Goal: Obtain resource: Obtain resource

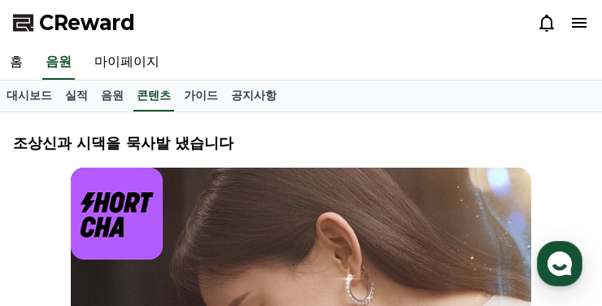
select select
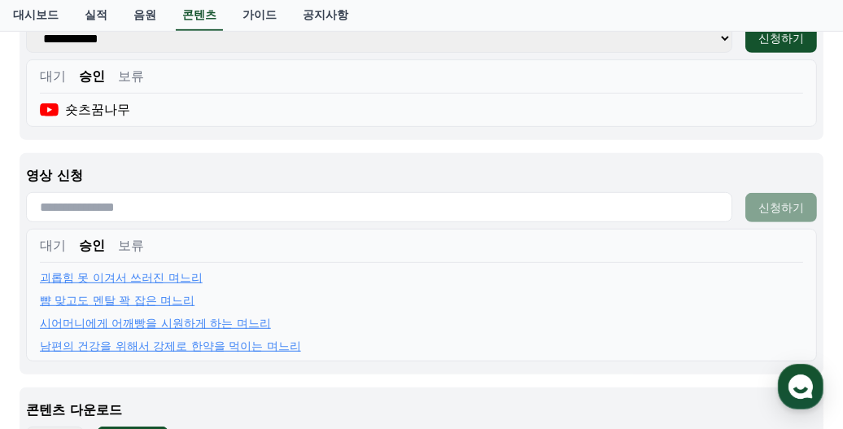
scroll to position [707, 0]
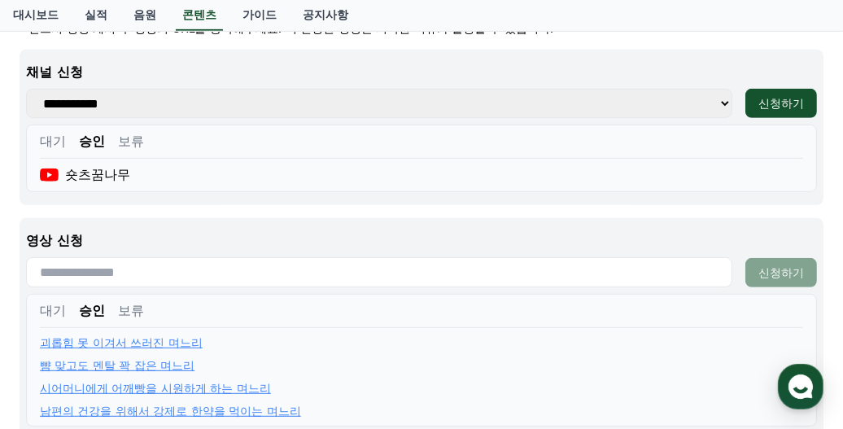
click at [354, 264] on input "text" at bounding box center [379, 272] width 707 height 30
paste input "**********"
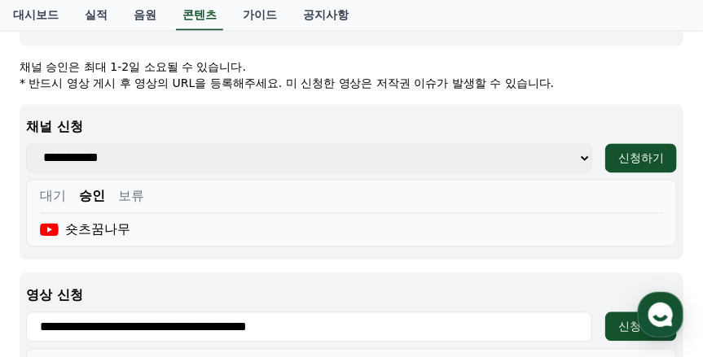
scroll to position [760, 0]
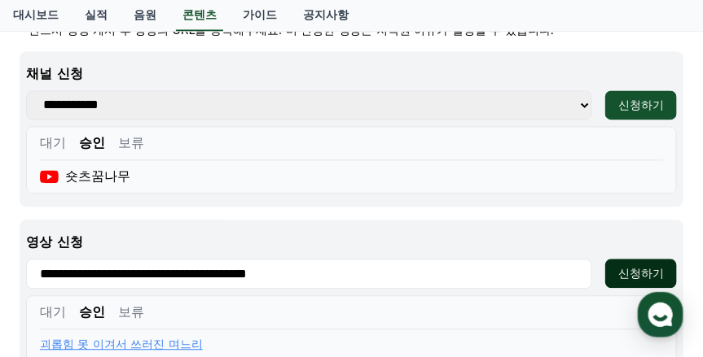
type input "**********"
click at [602, 259] on button "신청하기" at bounding box center [641, 273] width 72 height 29
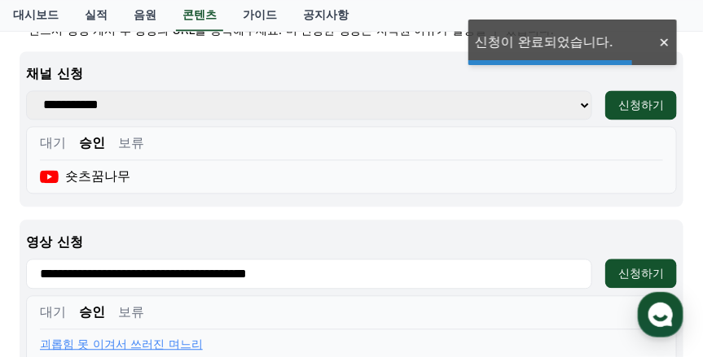
scroll to position [923, 0]
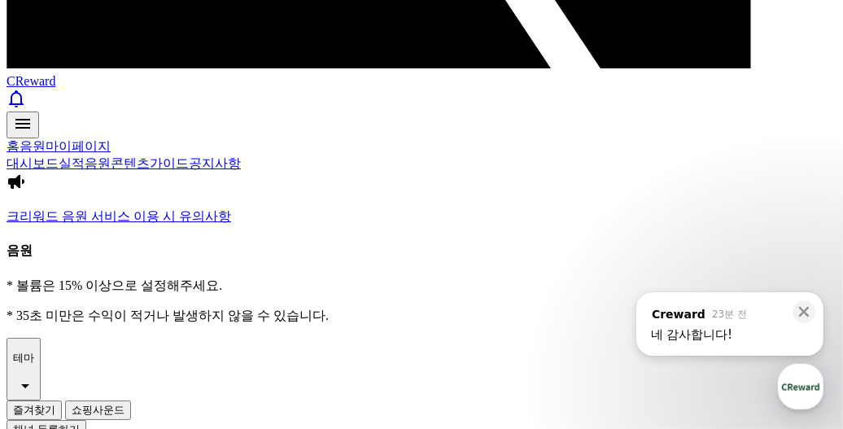
scroll to position [624, 0]
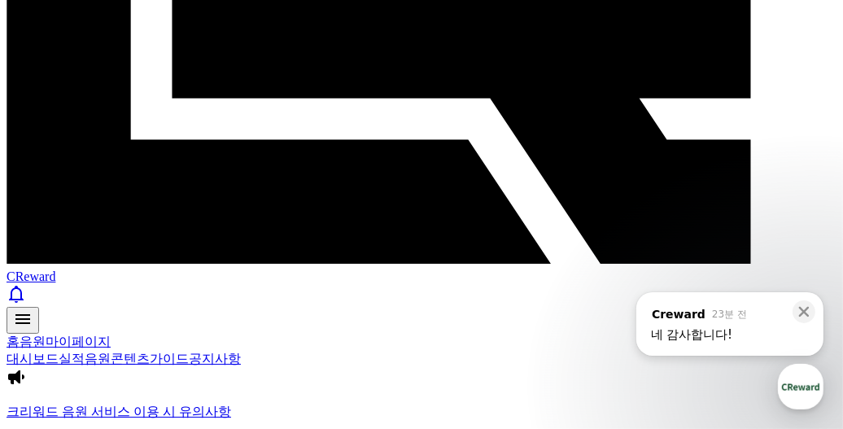
scroll to position [233, 0]
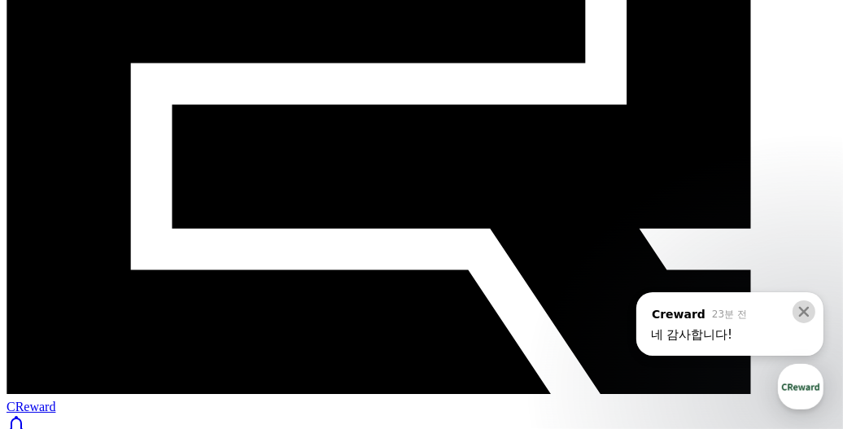
click at [703, 313] on icon at bounding box center [805, 312] width 11 height 11
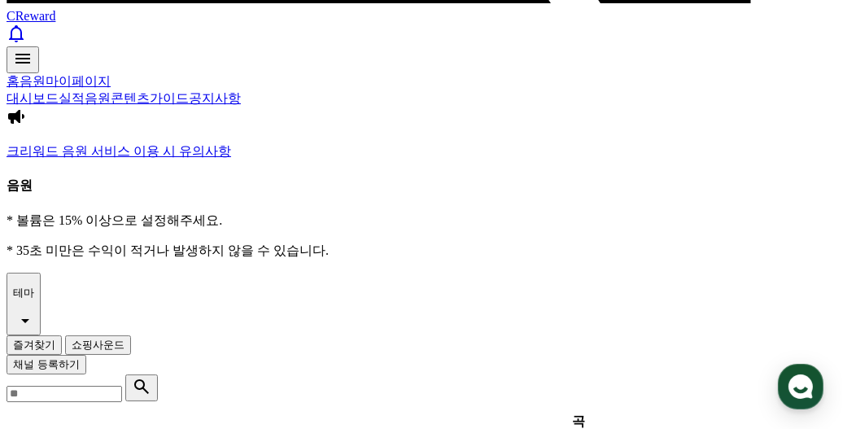
scroll to position [673, 0]
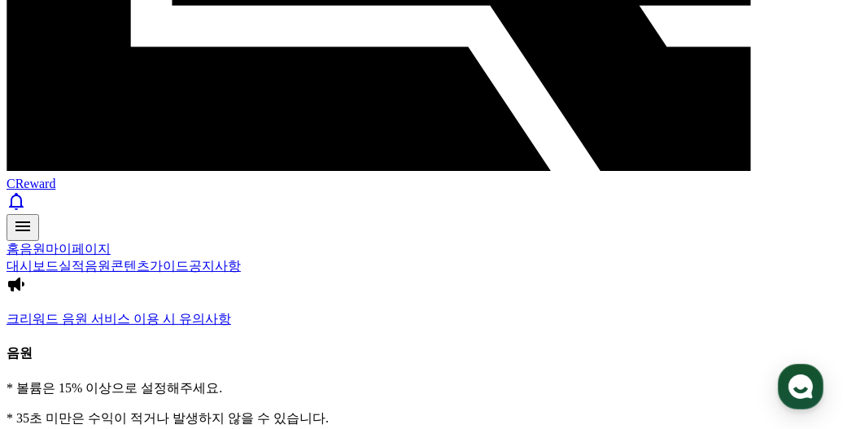
scroll to position [326, 0]
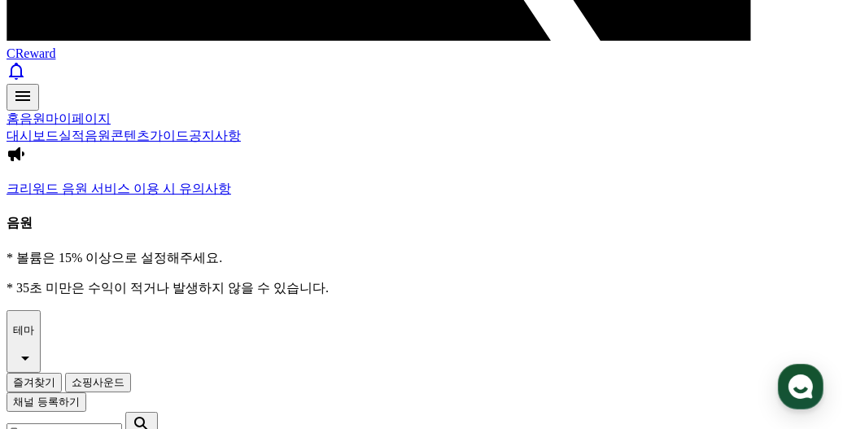
scroll to position [673, 0]
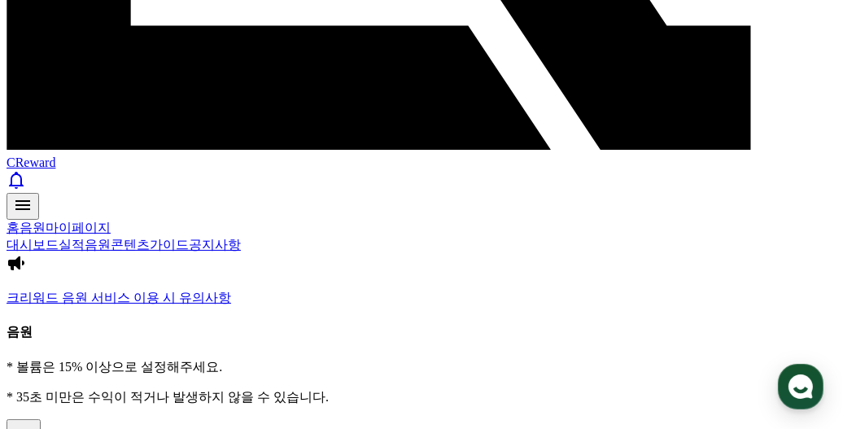
scroll to position [412, 0]
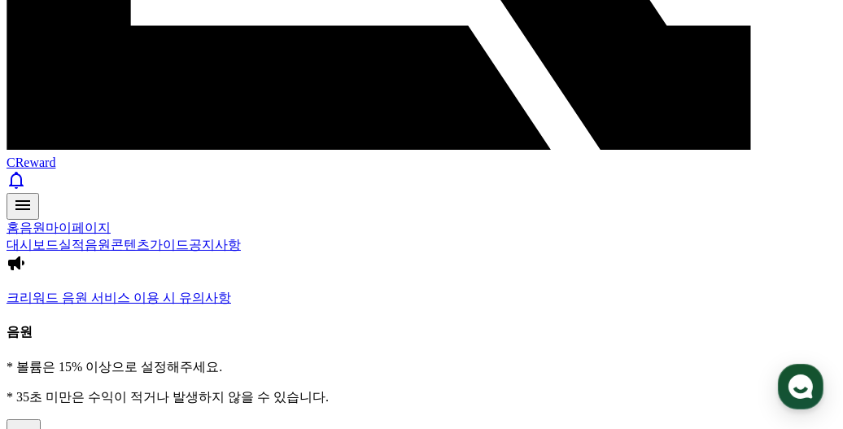
scroll to position [673, 0]
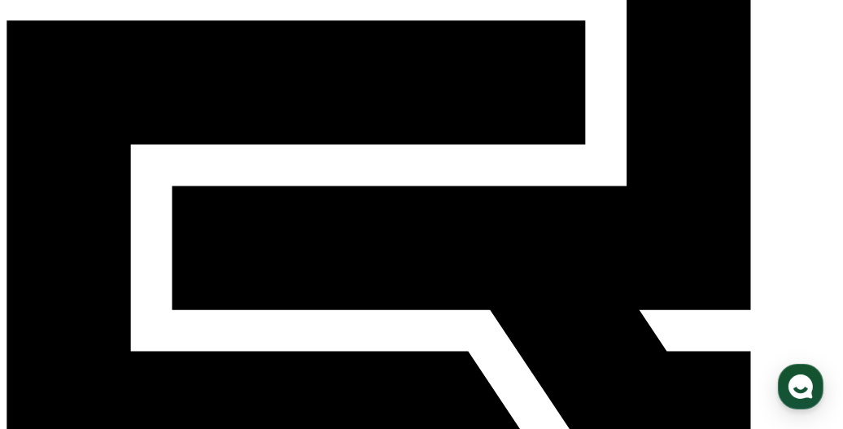
scroll to position [217, 0]
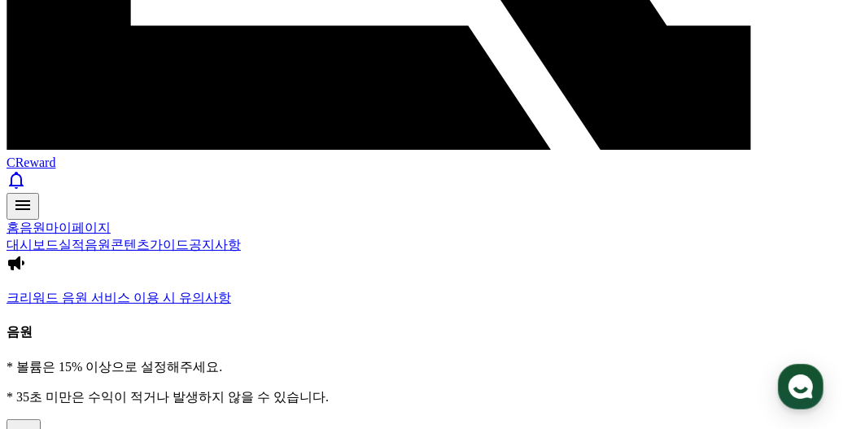
scroll to position [542, 0]
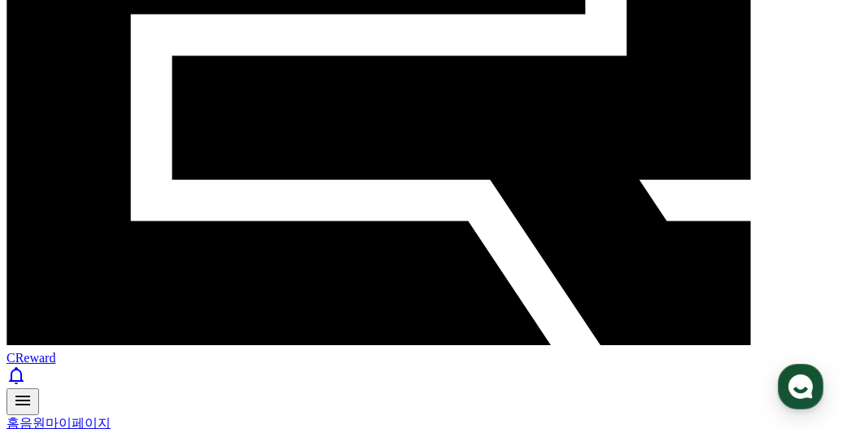
scroll to position [217, 0]
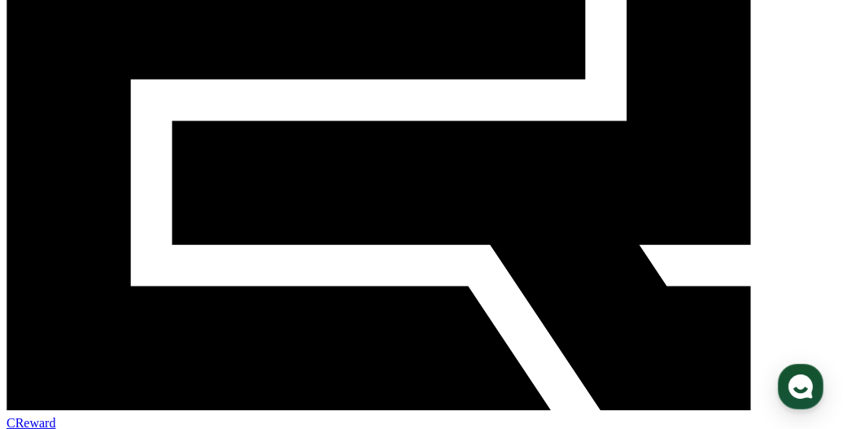
drag, startPoint x: 821, startPoint y: 208, endPoint x: 820, endPoint y: 193, distance: 14.7
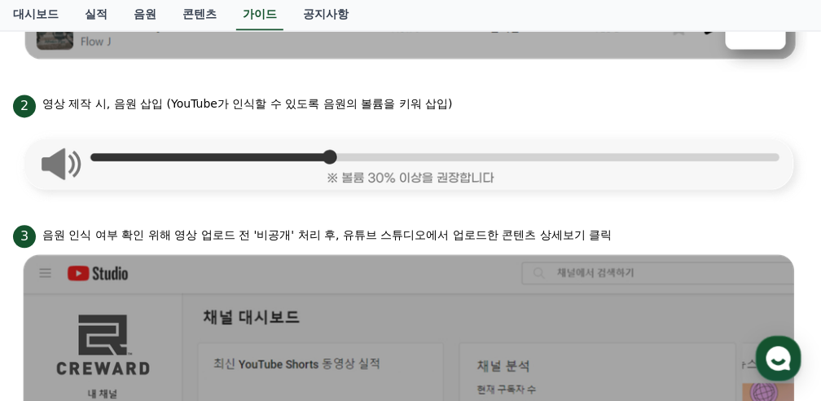
scroll to position [814, 0]
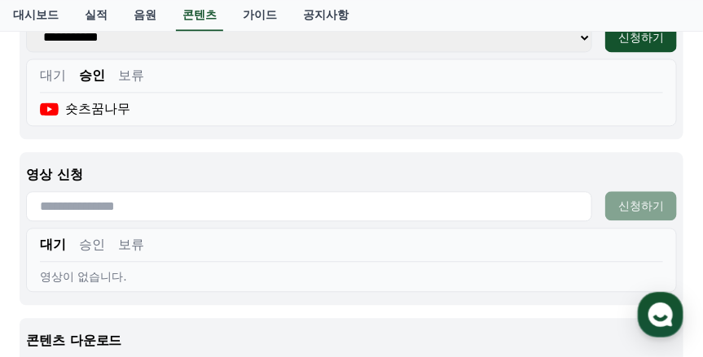
scroll to position [882, 0]
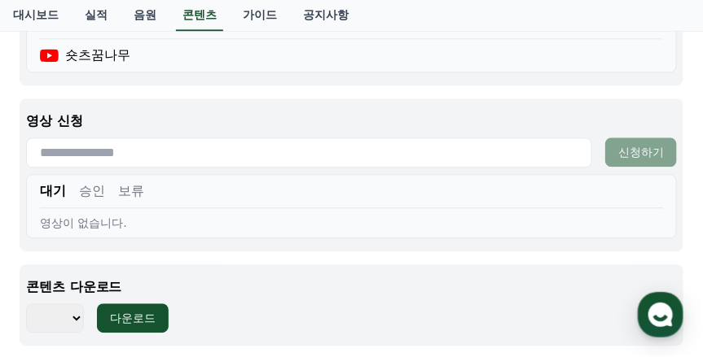
click at [92, 182] on button "승인" at bounding box center [92, 192] width 26 height 20
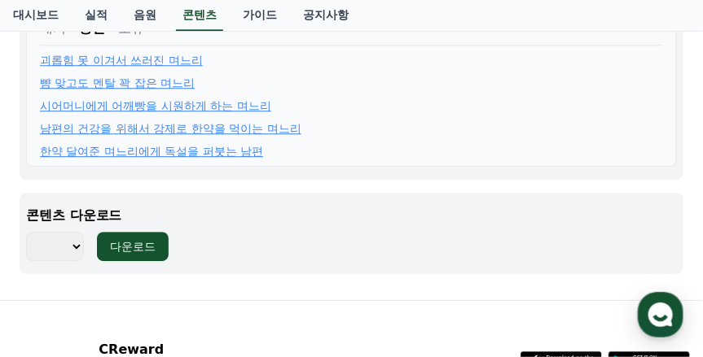
scroll to position [1099, 0]
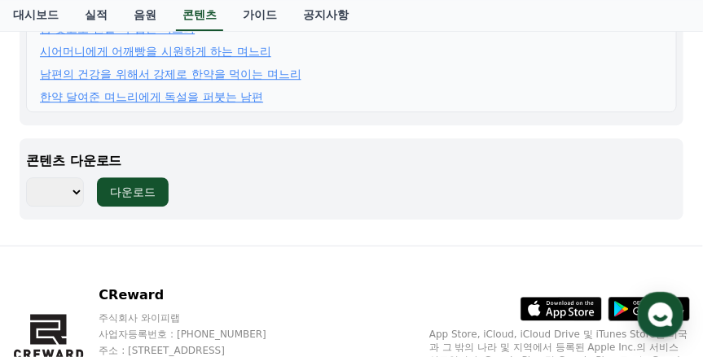
click at [51, 177] on select "*** *** *** *** *** *** *** *** *** *** *** *** *** *** *** *** *** *** *** ***…" at bounding box center [55, 191] width 58 height 29
select select "**********"
click at [26, 177] on select "*** *** *** *** *** *** *** *** *** *** *** *** *** *** *** *** *** *** *** ***…" at bounding box center [55, 191] width 58 height 29
click at [160, 177] on button "다운로드" at bounding box center [133, 191] width 72 height 29
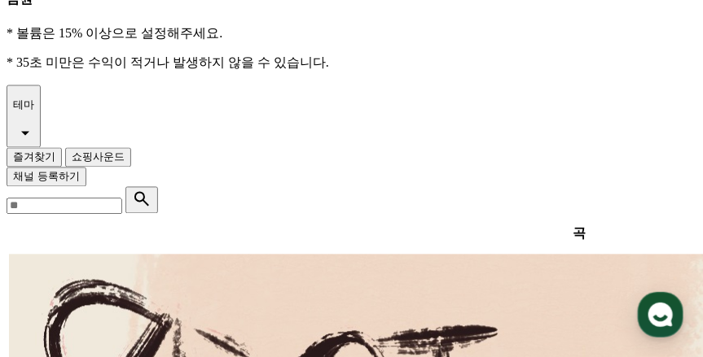
scroll to position [743, 0]
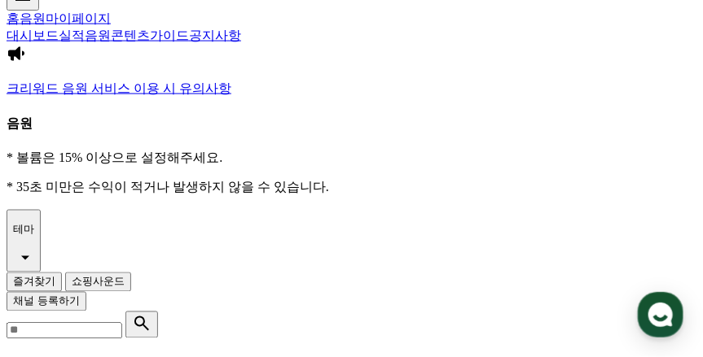
scroll to position [526, 0]
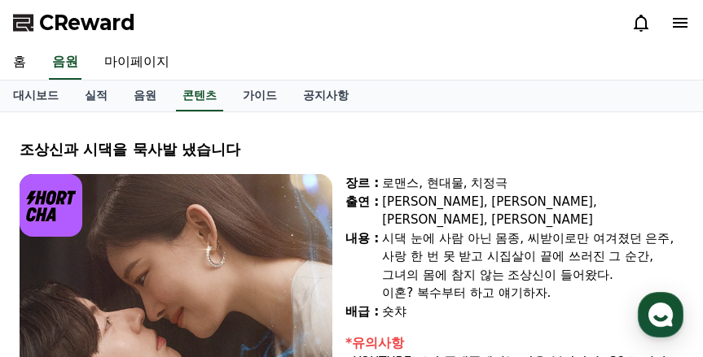
select select "**********"
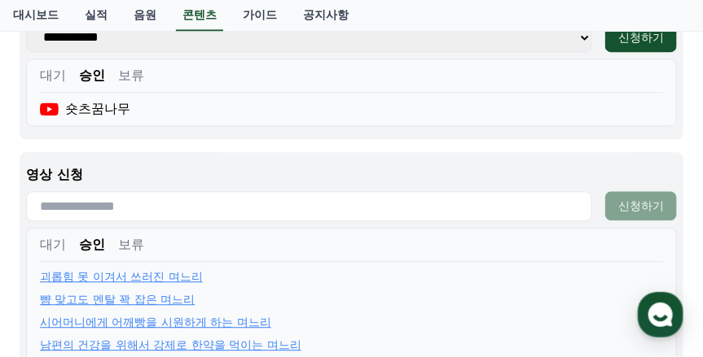
scroll to position [773, 0]
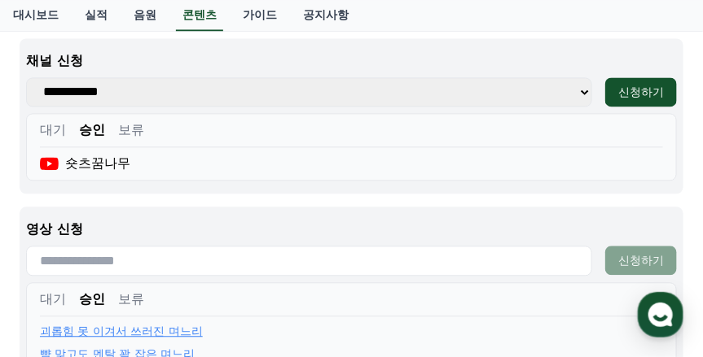
click at [353, 250] on input "text" at bounding box center [309, 261] width 566 height 30
paste input "**********"
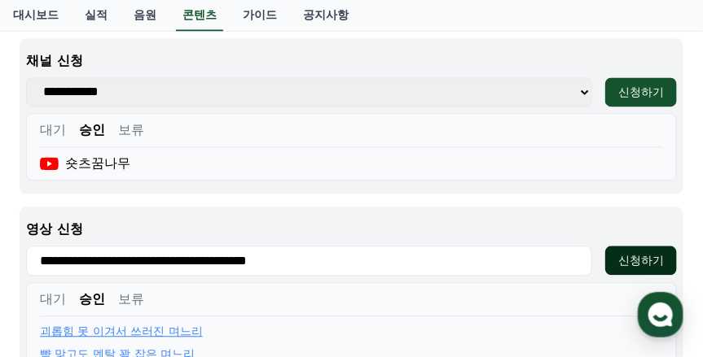
type input "**********"
click at [668, 246] on button "신청하기" at bounding box center [641, 260] width 72 height 29
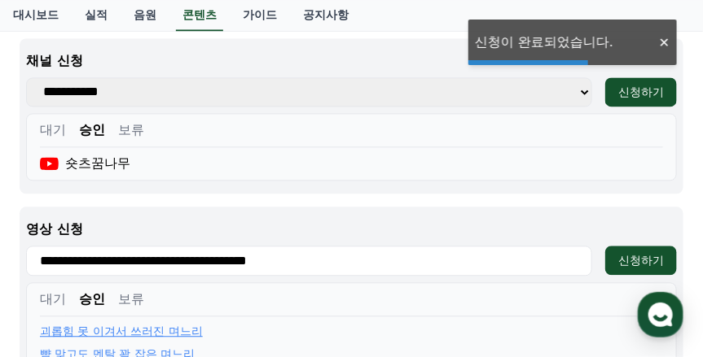
scroll to position [882, 0]
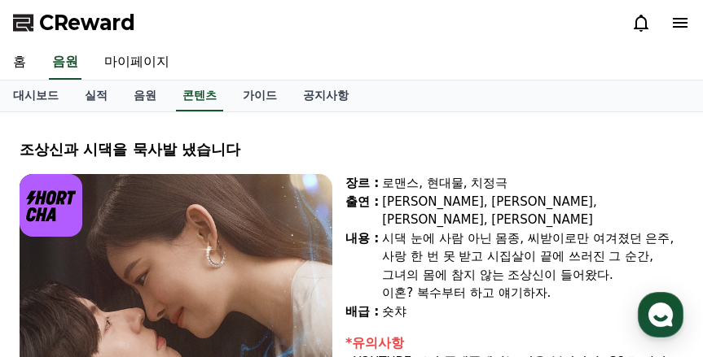
select select
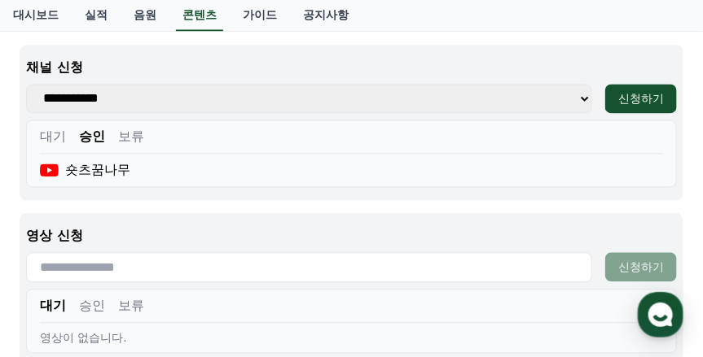
scroll to position [875, 0]
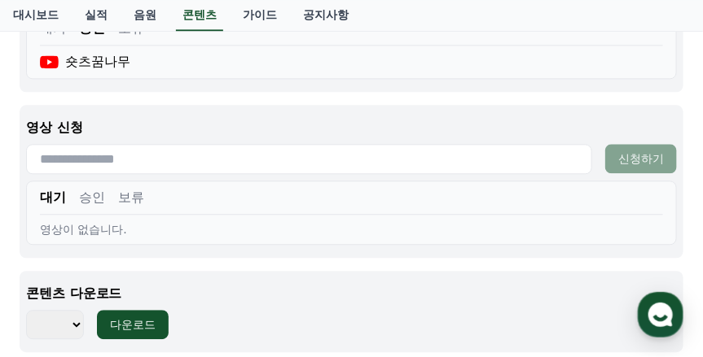
click at [108, 188] on div "대기 승인 보류" at bounding box center [351, 201] width 623 height 27
click at [106, 188] on div "대기 승인 보류" at bounding box center [351, 201] width 623 height 27
click at [103, 188] on button "승인" at bounding box center [92, 198] width 26 height 20
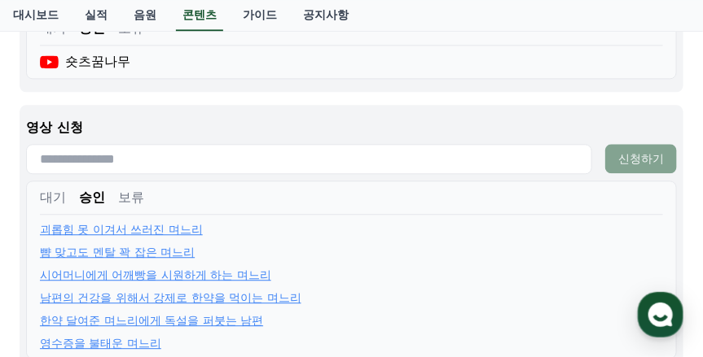
scroll to position [930, 0]
